Goal: Task Accomplishment & Management: Manage account settings

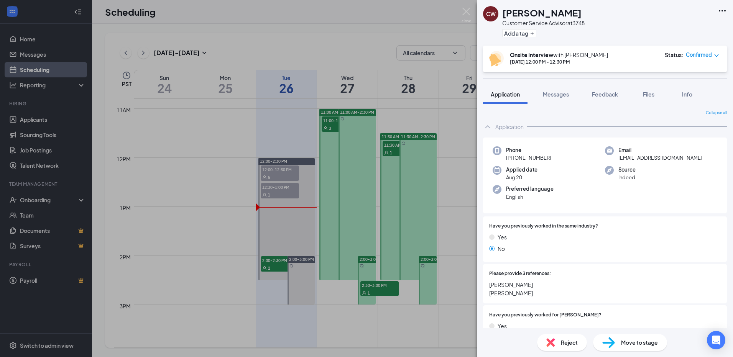
scroll to position [268, 0]
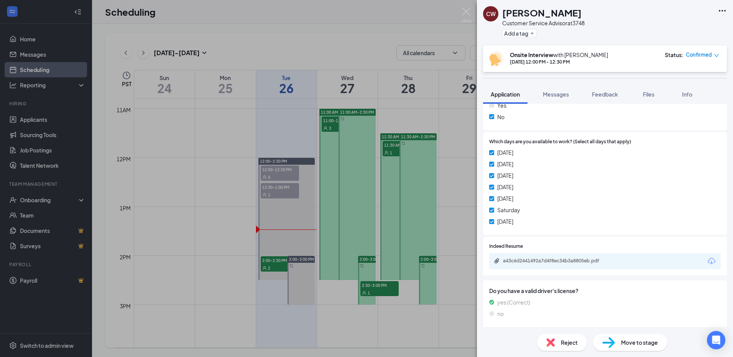
drag, startPoint x: 305, startPoint y: 110, endPoint x: 608, endPoint y: 45, distance: 309.9
click at [305, 110] on div "CW [PERSON_NAME] Customer Service Advisor at 3748 Add a tag Onsite Interview wi…" at bounding box center [366, 178] width 733 height 357
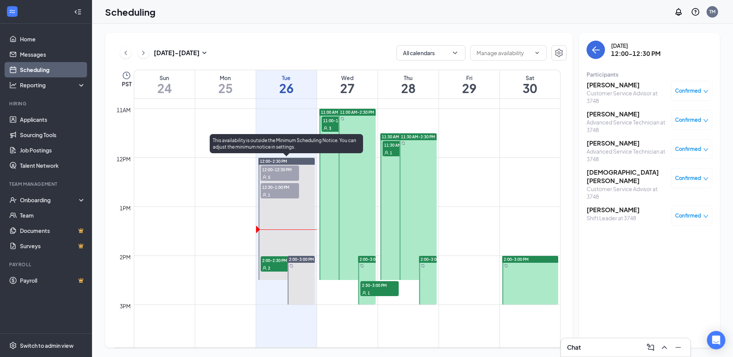
click at [277, 259] on span "2:00-2:30 PM" at bounding box center [280, 261] width 38 height 8
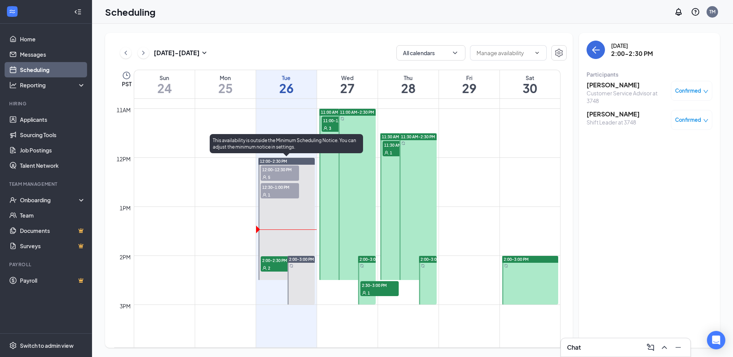
click at [273, 191] on div "1" at bounding box center [280, 195] width 38 height 8
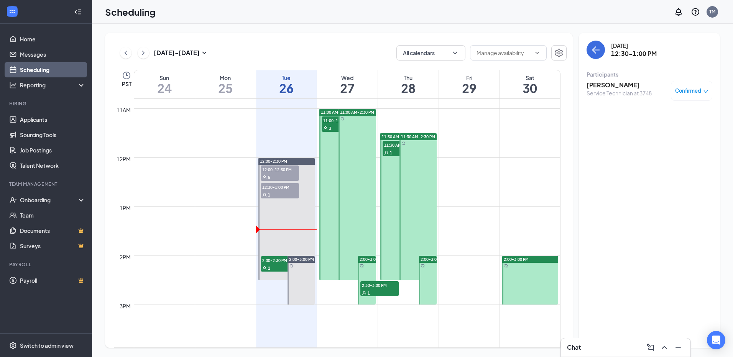
click at [680, 87] on span "Confirmed" at bounding box center [688, 91] width 26 height 8
click at [620, 83] on h3 "[PERSON_NAME]" at bounding box center [619, 85] width 65 height 8
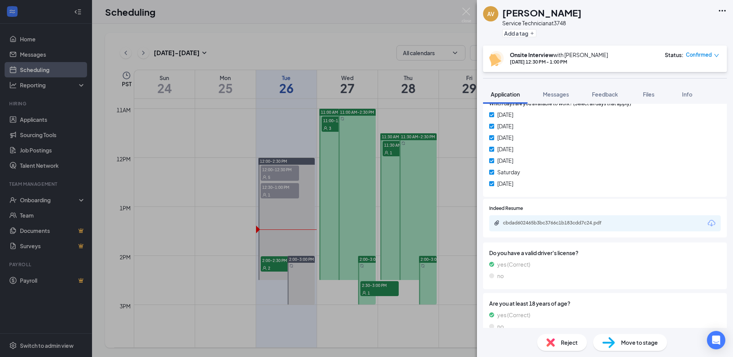
scroll to position [345, 0]
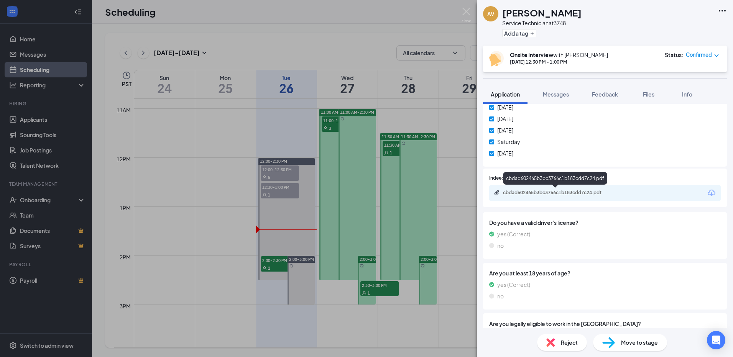
click at [544, 191] on div "cbdad602465b3bc3766c1b183cdd7c24.pdf" at bounding box center [556, 193] width 107 height 6
